Goal: Information Seeking & Learning: Check status

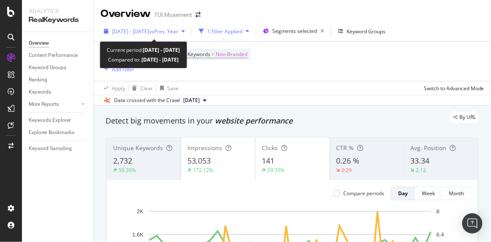
click at [178, 31] on span "vs Prev. Year" at bounding box center [163, 31] width 29 height 7
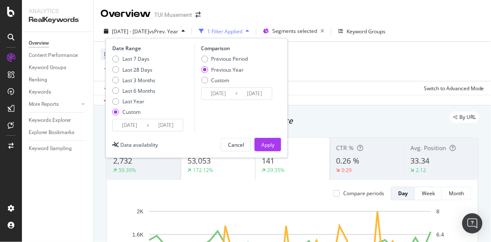
click at [168, 125] on input "[DATE]" at bounding box center [166, 126] width 34 height 12
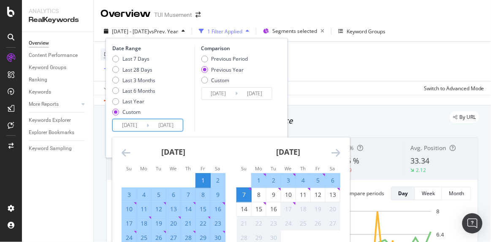
click at [353, 80] on div "Device = All and Country = All and Keywords = Non-Branded Add Filter" at bounding box center [293, 61] width 384 height 39
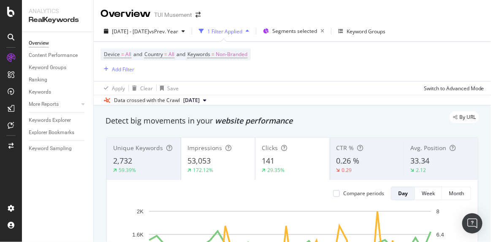
click at [353, 80] on div "Device = All and Country = All and Keywords = Non-Branded Add Filter" at bounding box center [293, 61] width 384 height 39
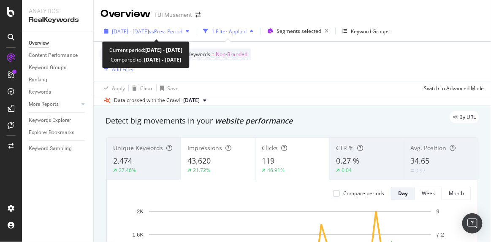
click at [182, 31] on span "vs Prev. Period" at bounding box center [165, 31] width 33 height 7
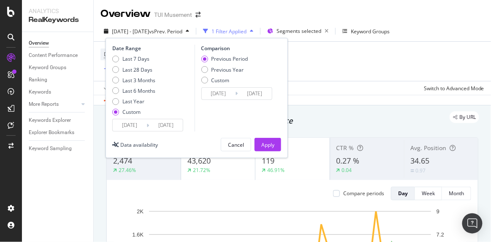
click at [171, 125] on input "2025/09/06" at bounding box center [166, 126] width 34 height 12
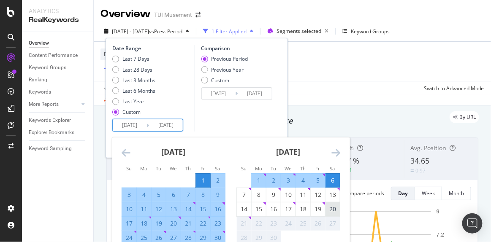
click at [331, 209] on div "20" at bounding box center [333, 209] width 14 height 8
type input "[DATE]"
type input "2025/06/11"
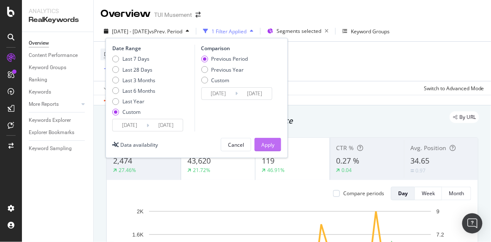
click at [268, 146] on div "Apply" at bounding box center [267, 144] width 13 height 7
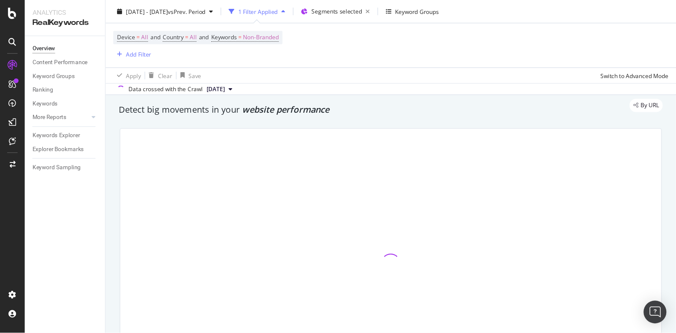
scroll to position [24, 0]
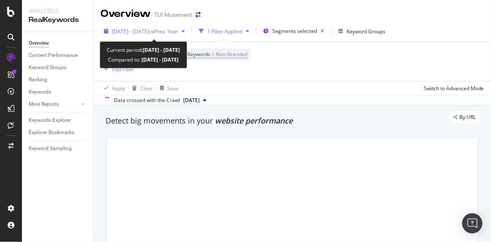
click at [172, 28] on span "vs Prev. Year" at bounding box center [163, 31] width 29 height 7
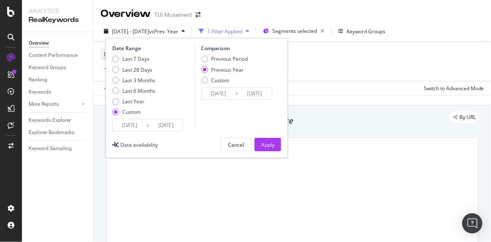
click at [174, 128] on input "[DATE]" at bounding box center [166, 126] width 34 height 12
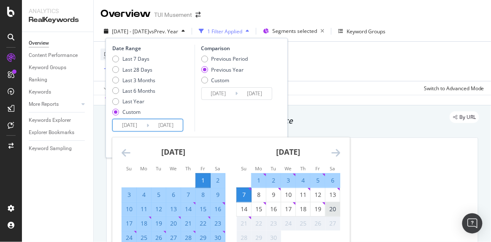
click at [331, 209] on div "20" at bounding box center [333, 209] width 14 height 8
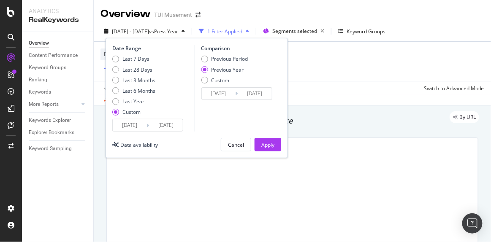
type input "[DATE]"
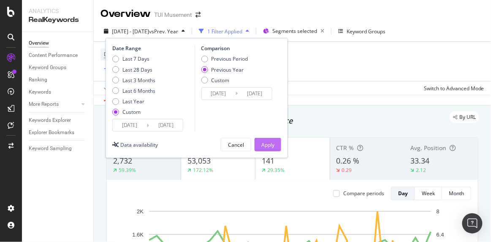
click at [267, 146] on div "Apply" at bounding box center [267, 144] width 13 height 7
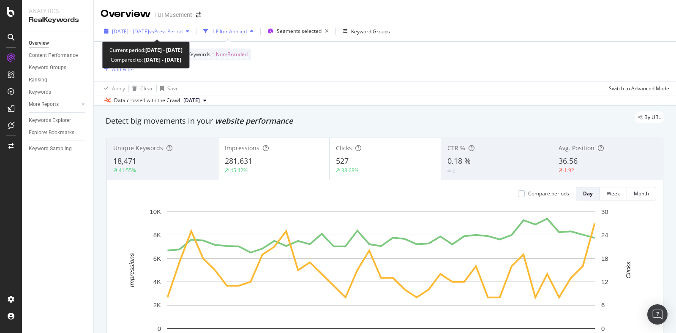
click at [172, 28] on span "vs Prev. Period" at bounding box center [165, 31] width 33 height 7
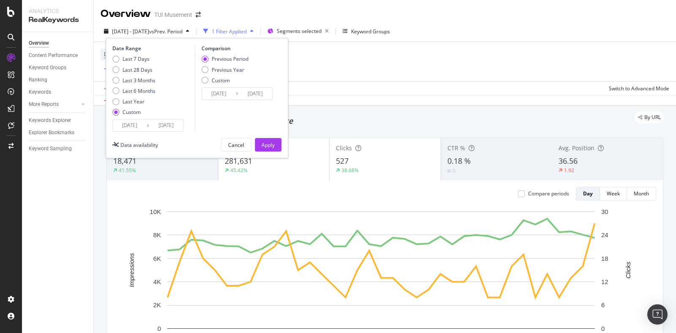
click at [166, 119] on div "2025/08/01 Navigate forward to interact with the calendar and select a date. Pr…" at bounding box center [147, 125] width 71 height 13
click at [170, 125] on input "2025/09/06" at bounding box center [166, 126] width 34 height 12
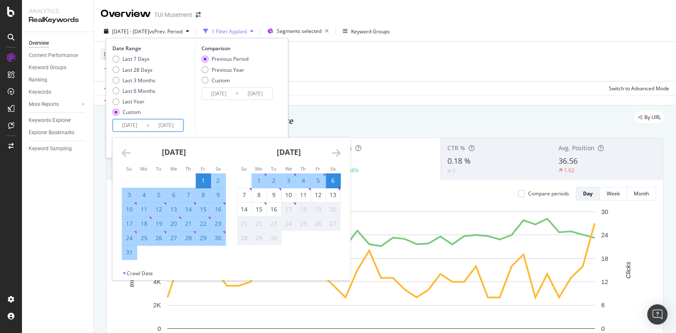
click at [448, 105] on div "Data crossed with the Crawl 2025 Sep. 5th" at bounding box center [385, 100] width 582 height 10
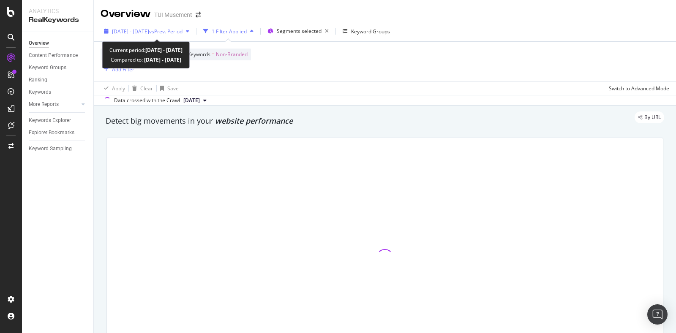
click at [182, 32] on span "vs Prev. Period" at bounding box center [165, 31] width 33 height 7
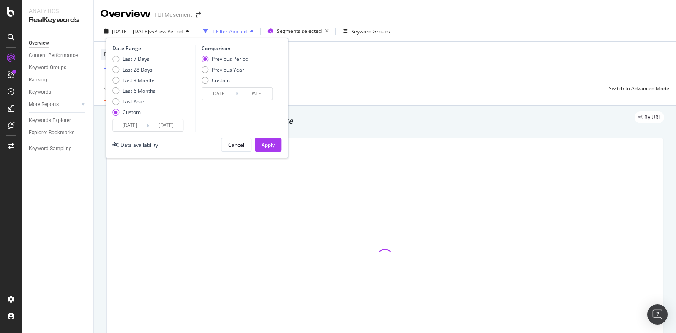
click at [174, 124] on input "[DATE]" at bounding box center [166, 126] width 34 height 12
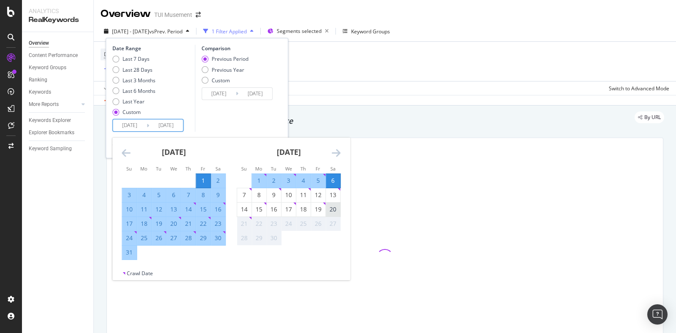
click at [332, 208] on div "20" at bounding box center [333, 209] width 14 height 8
type input "[DATE]"
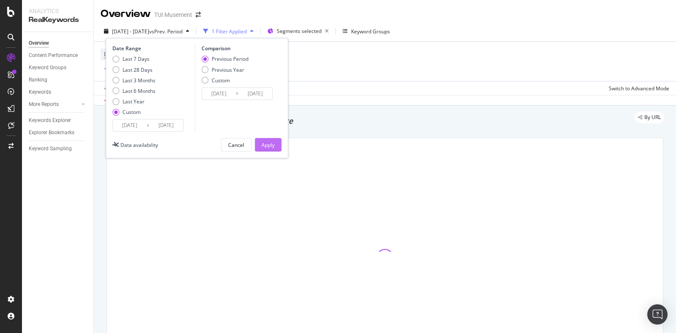
click at [262, 144] on div "Apply" at bounding box center [267, 144] width 13 height 7
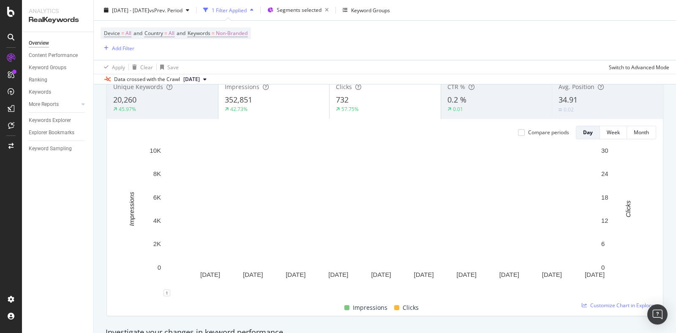
scroll to position [56, 0]
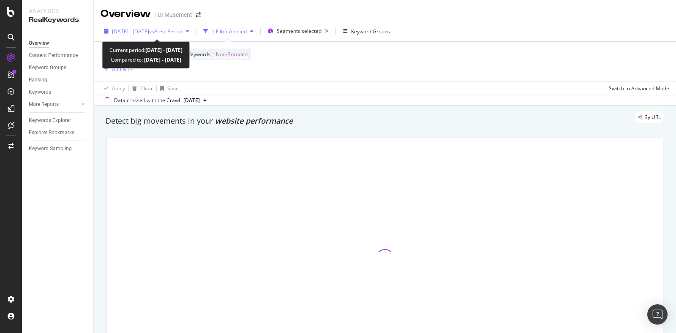
click at [182, 34] on span "vs Prev. Period" at bounding box center [165, 31] width 33 height 7
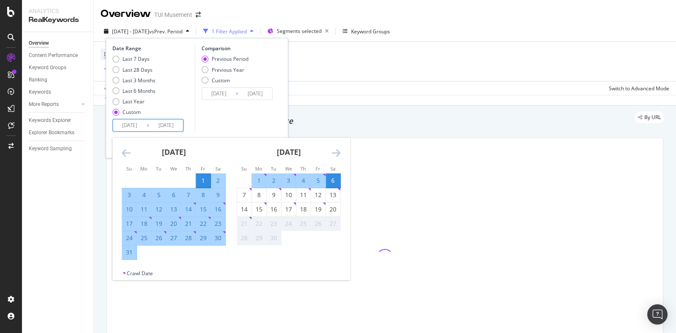
click at [161, 130] on input "[DATE]" at bounding box center [166, 126] width 34 height 12
click at [329, 207] on div "20" at bounding box center [333, 209] width 14 height 8
type input "[DATE]"
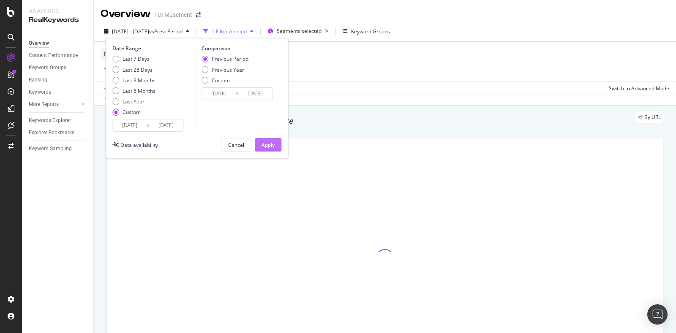
click at [267, 145] on div "Apply" at bounding box center [267, 144] width 13 height 7
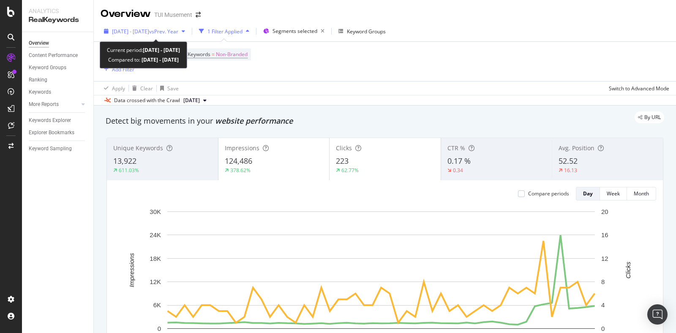
click at [149, 33] on span "2025 Aug. 1st - Sep. 20th" at bounding box center [130, 31] width 37 height 7
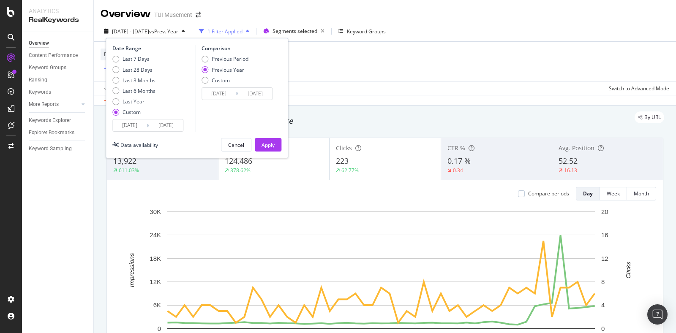
click at [133, 125] on input "2025/08/01" at bounding box center [130, 126] width 34 height 12
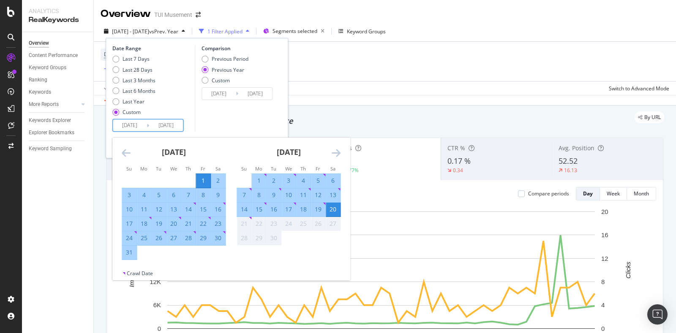
click at [273, 210] on div "16" at bounding box center [274, 209] width 14 height 8
type input "2025/09/16"
type input "2024/09/17"
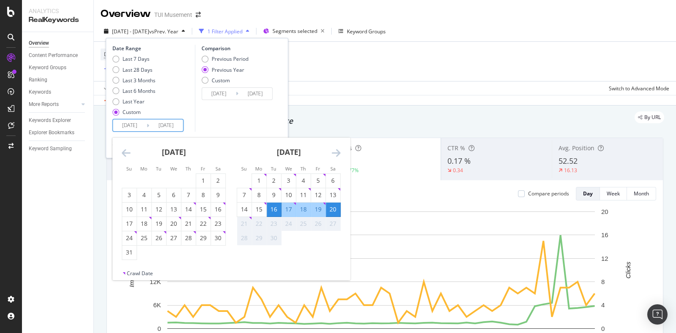
click at [273, 209] on div "16" at bounding box center [274, 209] width 14 height 8
type input "2025/09/16"
type input "2024/09/17"
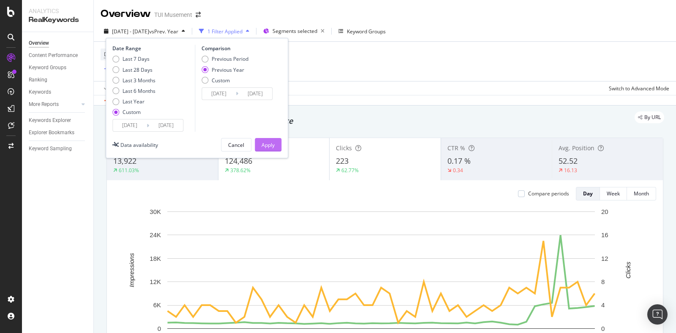
click at [269, 139] on div "Apply" at bounding box center [267, 145] width 13 height 13
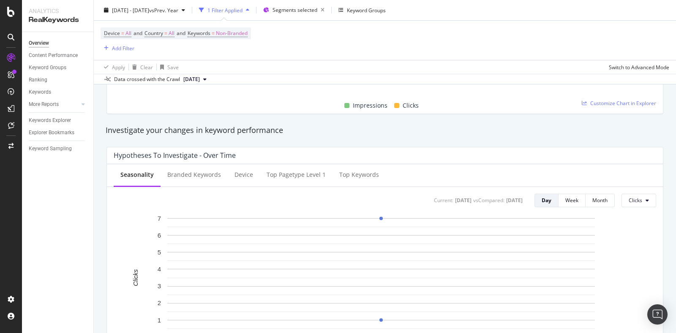
scroll to position [263, 0]
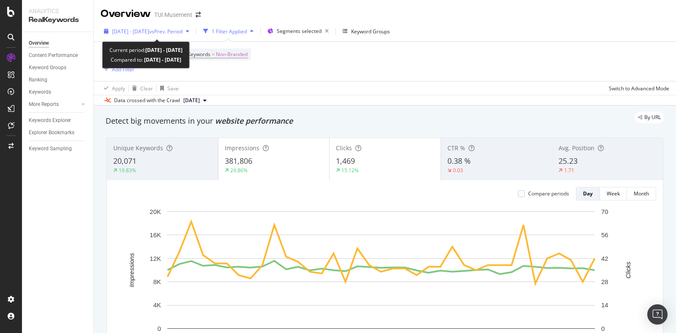
click at [182, 33] on span "vs Prev. Period" at bounding box center [165, 31] width 33 height 7
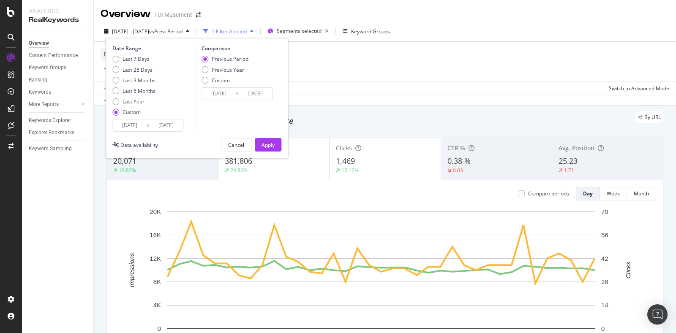
click at [173, 125] on input "[DATE]" at bounding box center [166, 126] width 34 height 12
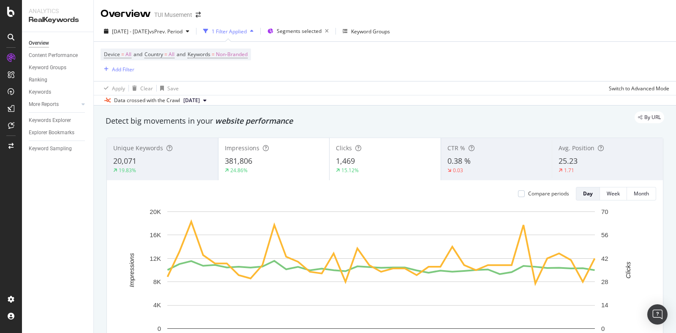
click at [365, 85] on div "Apply Clear Save Switch to Advanced Mode" at bounding box center [385, 88] width 582 height 14
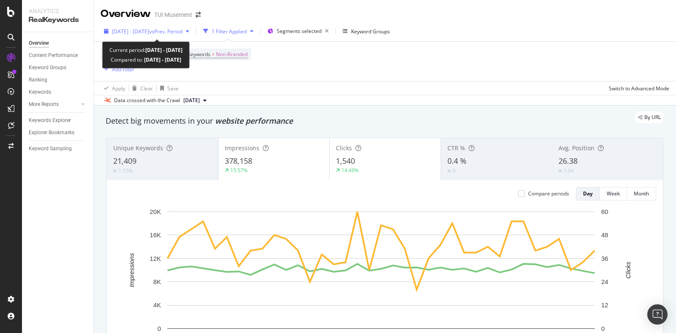
click at [182, 32] on span "vs Prev. Period" at bounding box center [165, 31] width 33 height 7
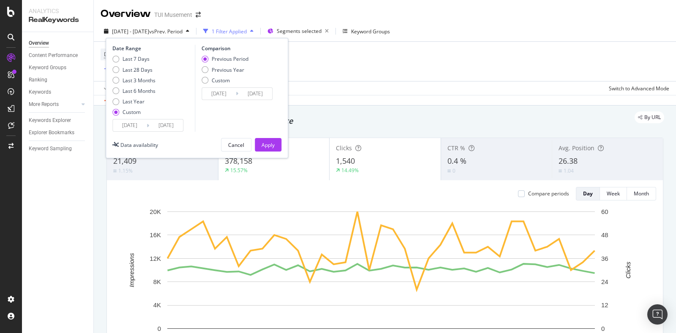
click at [163, 125] on input "2025/09/06" at bounding box center [166, 126] width 34 height 12
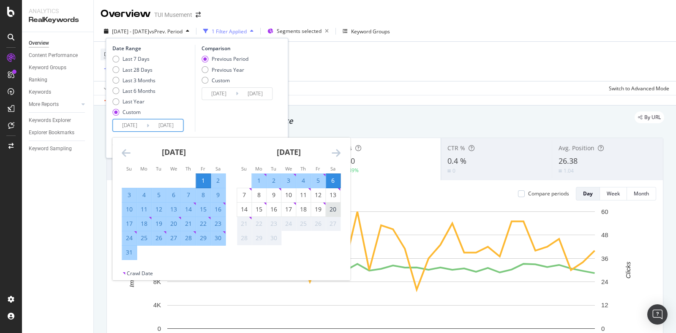
click at [336, 207] on div "20" at bounding box center [333, 209] width 14 height 8
type input "[DATE]"
type input "2025/06/11"
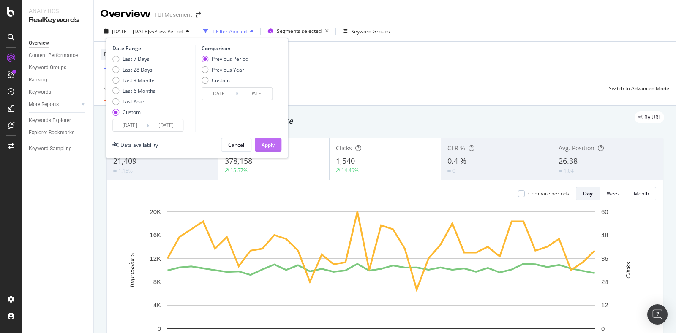
click at [269, 142] on div "Apply" at bounding box center [267, 144] width 13 height 7
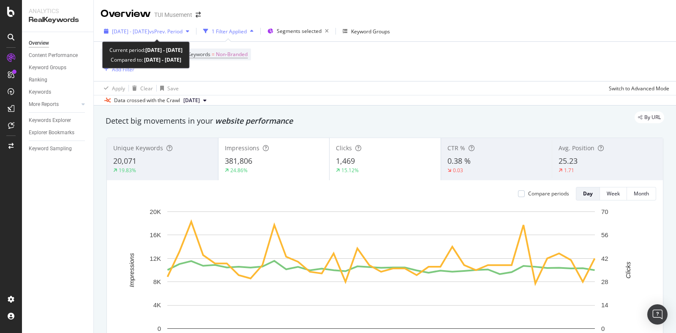
click at [170, 25] on div "2025 Aug. 1st - Sep. 6th vs Prev. Period" at bounding box center [147, 31] width 92 height 13
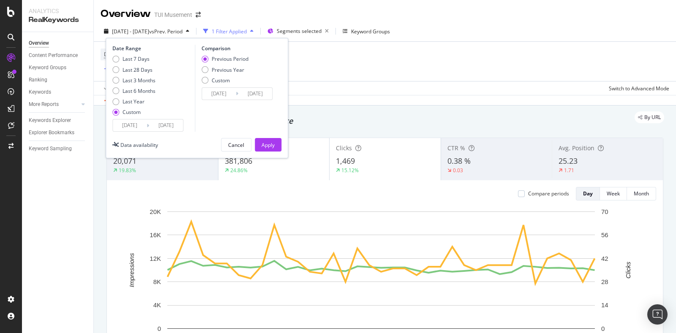
click at [163, 125] on input "2025/09/06" at bounding box center [166, 126] width 34 height 12
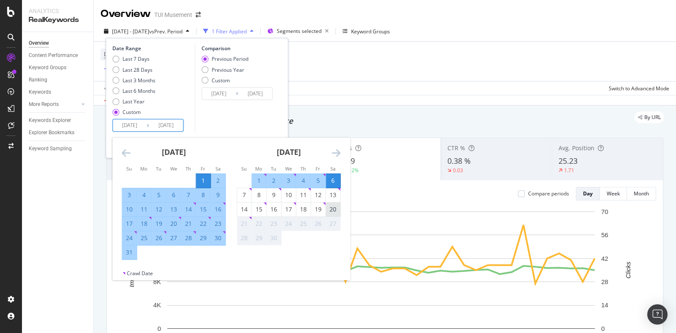
click at [332, 206] on div "20" at bounding box center [333, 209] width 14 height 8
type input "2025/09/20"
type input "2025/06/11"
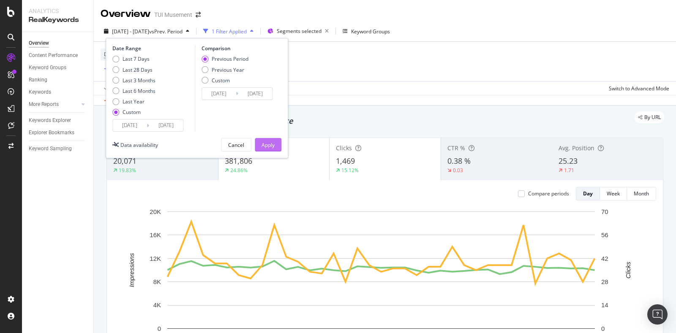
click at [272, 147] on div "Apply" at bounding box center [267, 144] width 13 height 7
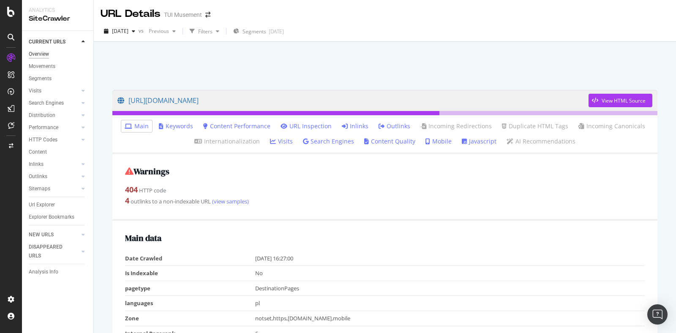
click at [36, 52] on div "Overview" at bounding box center [39, 54] width 20 height 9
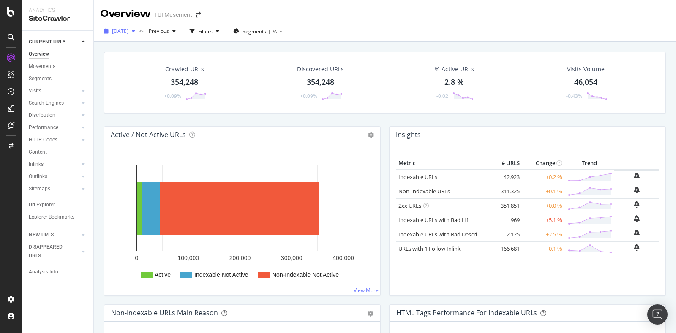
click at [128, 30] on span "2025 Sep. 15th" at bounding box center [120, 30] width 16 height 7
click at [130, 36] on div "[DATE]" at bounding box center [120, 31] width 38 height 13
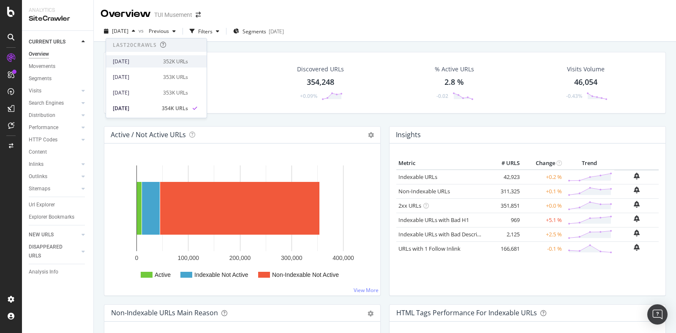
click at [150, 58] on div "[DATE]" at bounding box center [135, 62] width 45 height 8
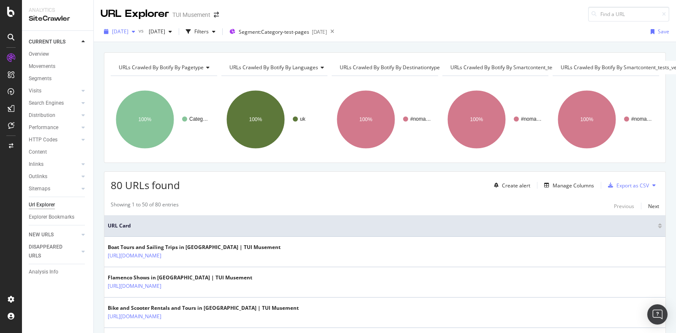
click at [128, 28] on span "[DATE]" at bounding box center [120, 31] width 16 height 7
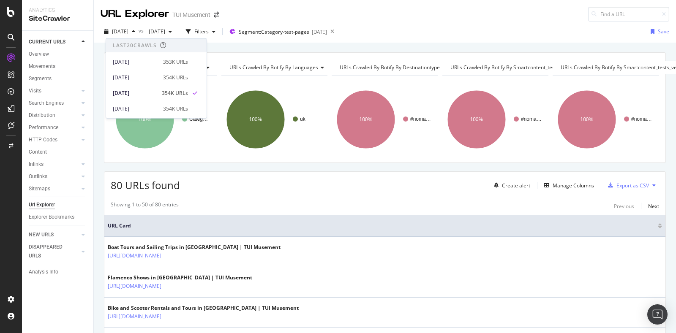
click at [311, 12] on div "URL Explorer TUI Musement" at bounding box center [385, 11] width 582 height 22
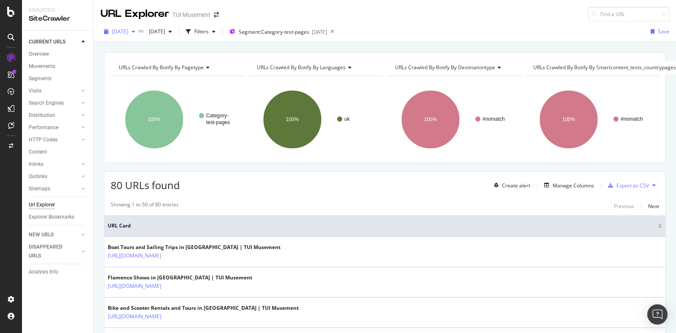
click at [128, 30] on span "[DATE]" at bounding box center [120, 31] width 16 height 7
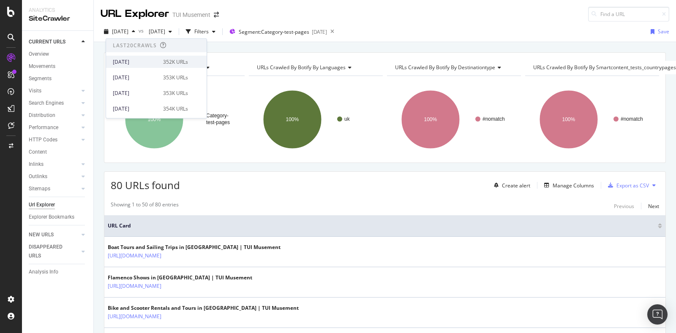
click at [147, 60] on div "[DATE]" at bounding box center [135, 62] width 45 height 8
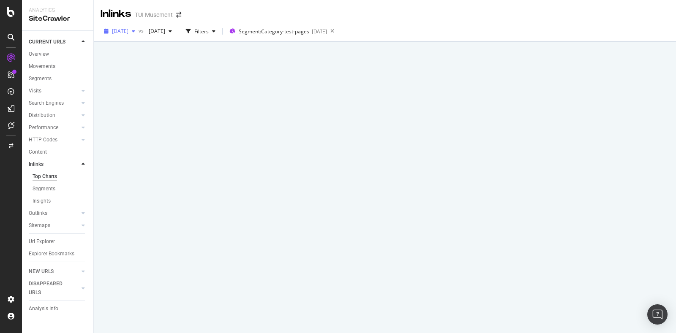
click at [128, 30] on span "[DATE]" at bounding box center [120, 30] width 16 height 7
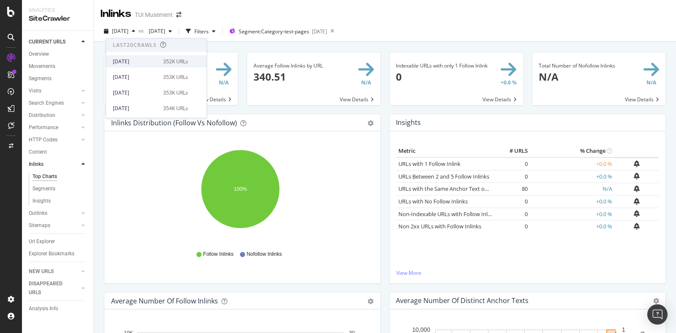
click at [152, 59] on div "2025 Sep. 21st" at bounding box center [135, 62] width 45 height 8
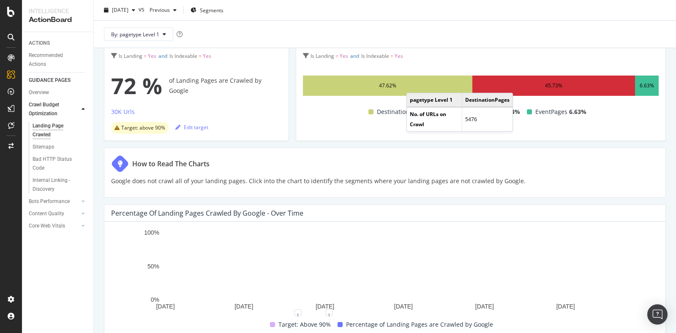
scroll to position [46, 0]
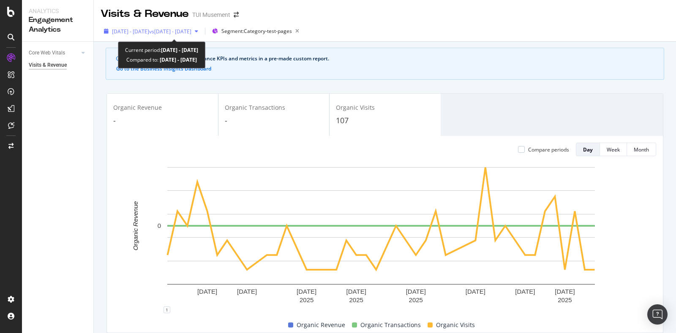
click at [149, 33] on span "[DATE] - [DATE]" at bounding box center [130, 31] width 37 height 7
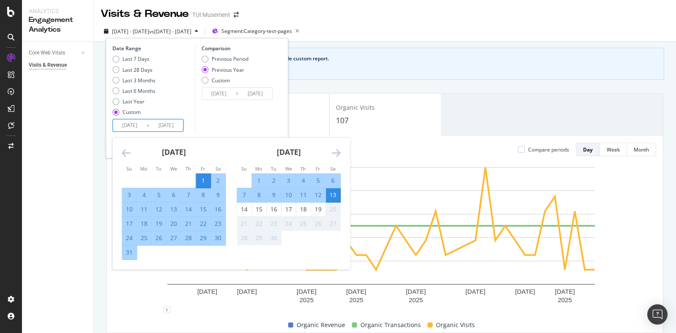
click at [175, 121] on input "[DATE]" at bounding box center [166, 126] width 34 height 12
click at [317, 207] on div "19" at bounding box center [318, 209] width 14 height 8
type input "2025/09/19"
type input "2024/09/20"
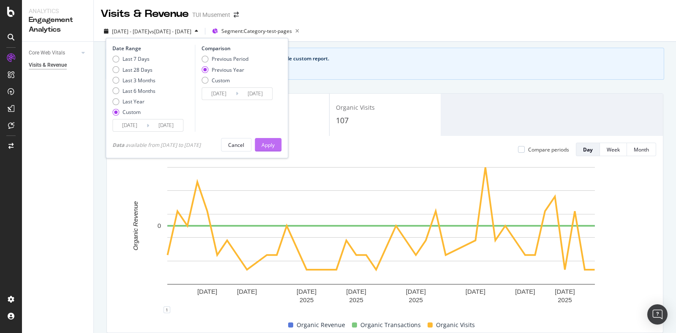
click at [275, 145] on div "Apply" at bounding box center [267, 144] width 13 height 7
